Goal: Task Accomplishment & Management: Manage account settings

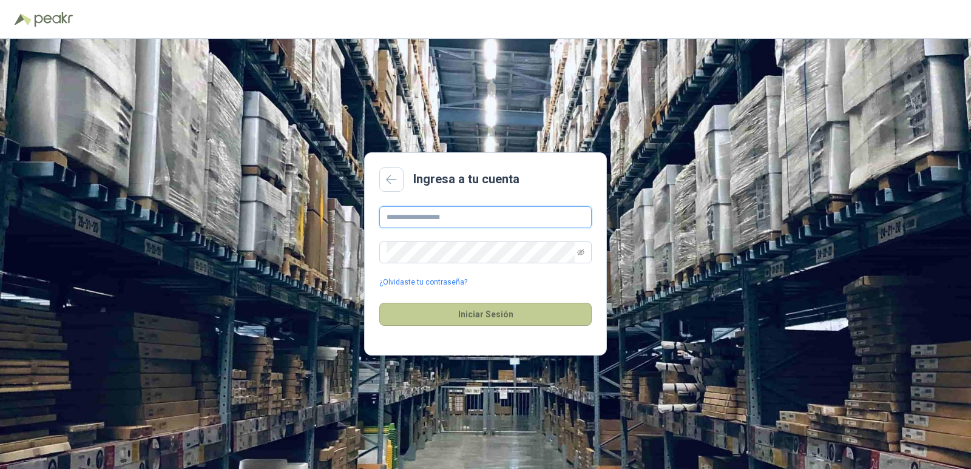
type input "**********"
click at [412, 314] on button "Iniciar Sesión" at bounding box center [485, 314] width 212 height 23
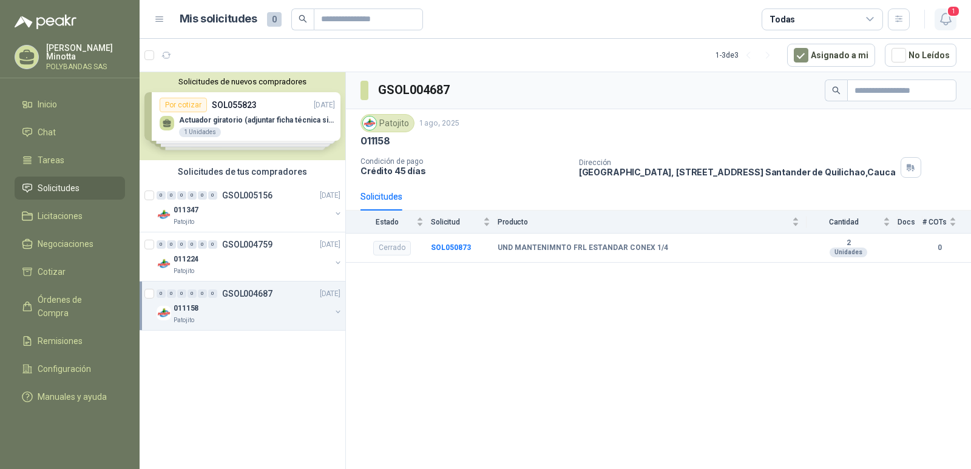
click at [949, 17] on span "1" at bounding box center [953, 11] width 13 height 12
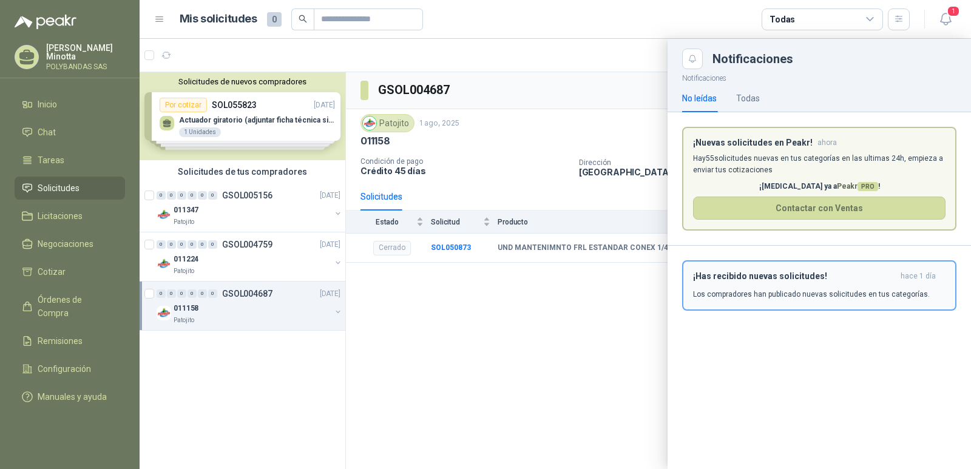
click at [853, 298] on p "Los compradores han publicado nuevas solicitudes en tus categorías." at bounding box center [811, 294] width 237 height 11
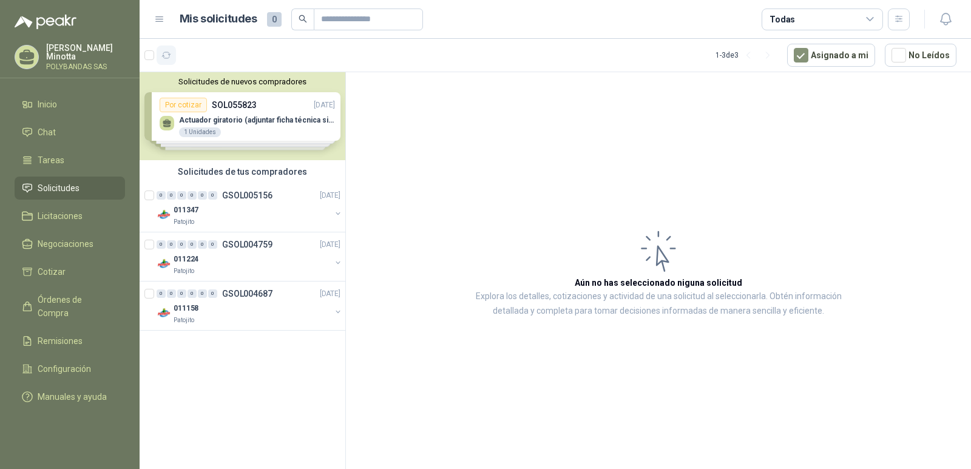
click at [164, 56] on icon "button" at bounding box center [166, 55] width 9 height 6
click at [623, 113] on article "Aún no has seleccionado niguna solicitud Explora los detalles, cotizaciones y a…" at bounding box center [658, 272] width 625 height 401
click at [234, 178] on div "Solicitudes de tus compradores" at bounding box center [243, 171] width 206 height 23
click at [237, 171] on div "Solicitudes de tus compradores" at bounding box center [243, 171] width 206 height 23
click at [58, 155] on span "Tareas" at bounding box center [51, 160] width 27 height 13
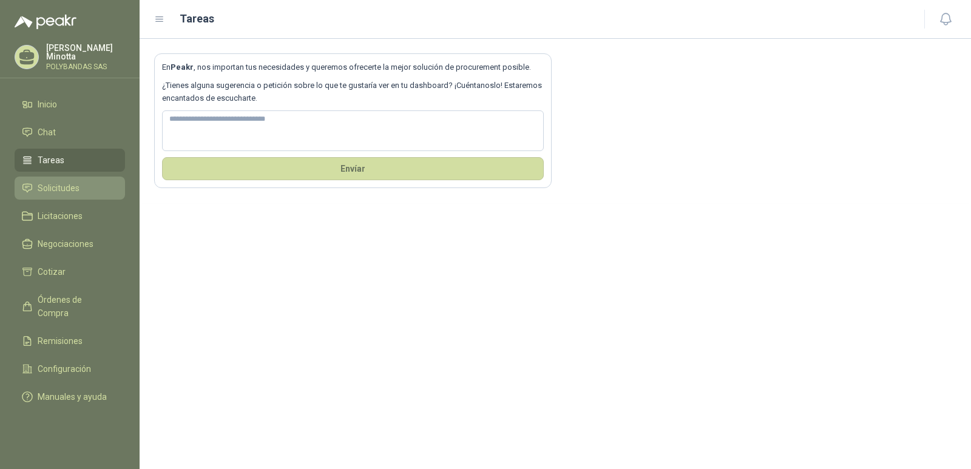
click at [55, 187] on span "Solicitudes" at bounding box center [59, 187] width 42 height 13
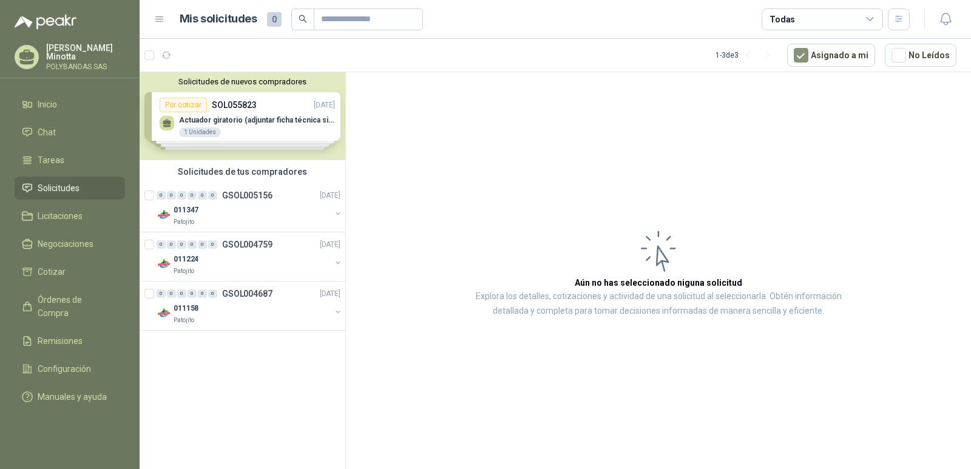
click at [70, 55] on p "Solanyi [PERSON_NAME]" at bounding box center [85, 52] width 79 height 17
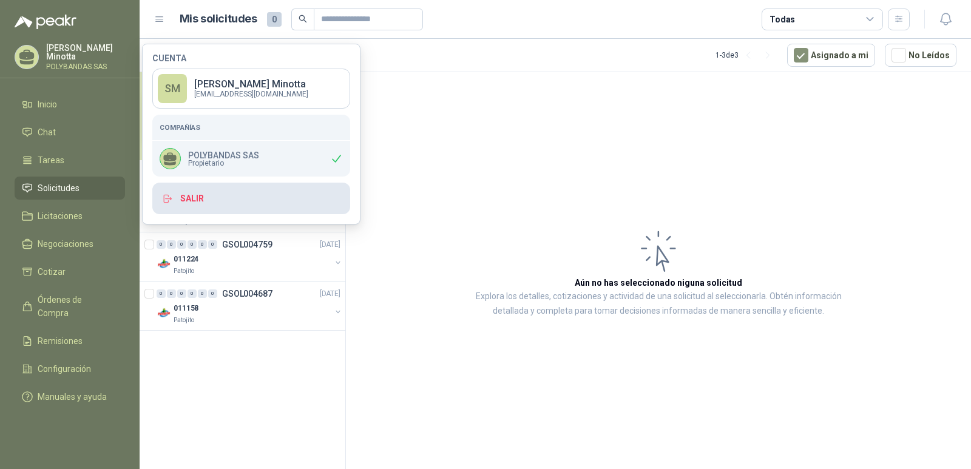
click at [214, 197] on button "Salir" at bounding box center [251, 199] width 198 height 32
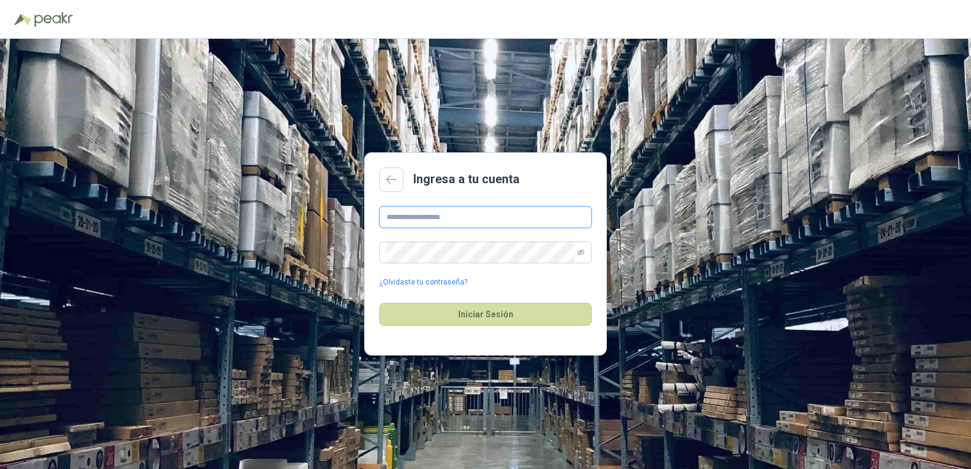
type input "**********"
